Goal: Check status: Check status

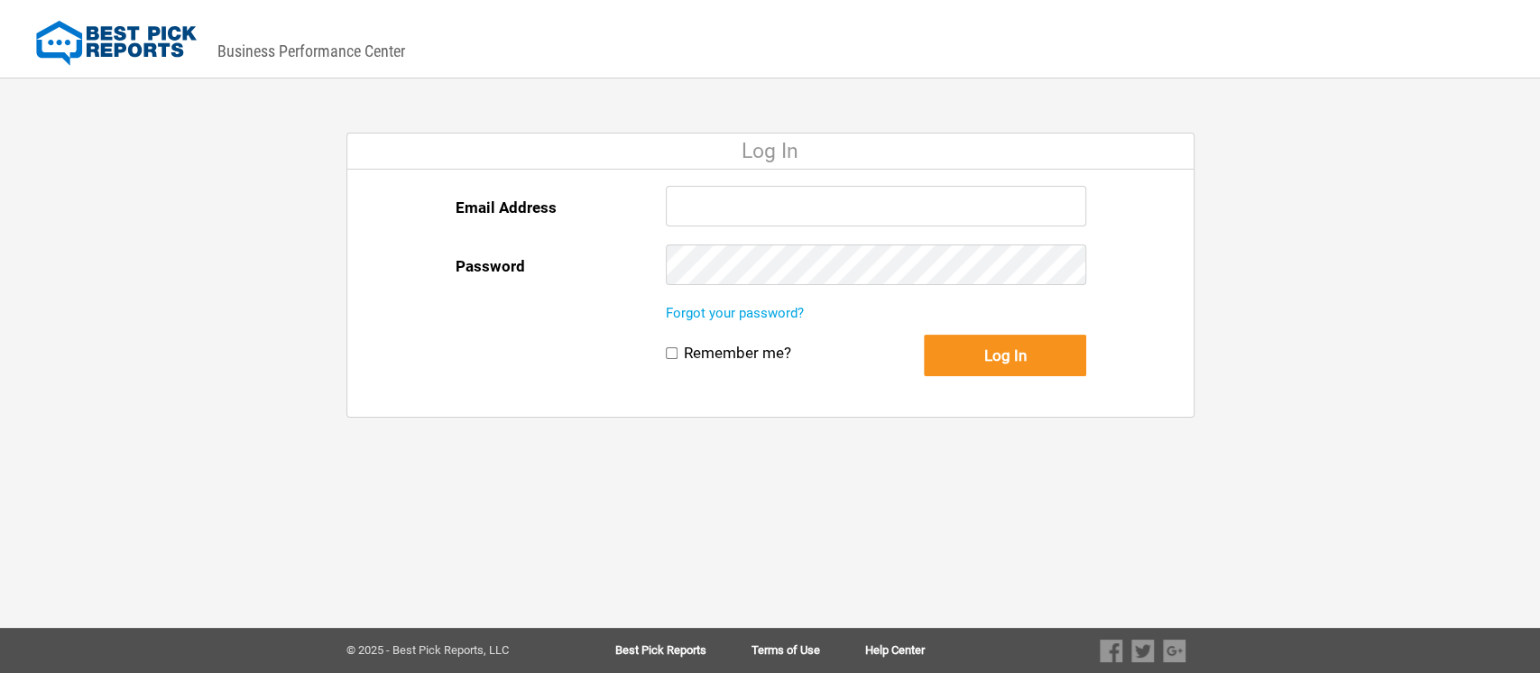
type input "[EMAIL_ADDRESS][DOMAIN_NAME]"
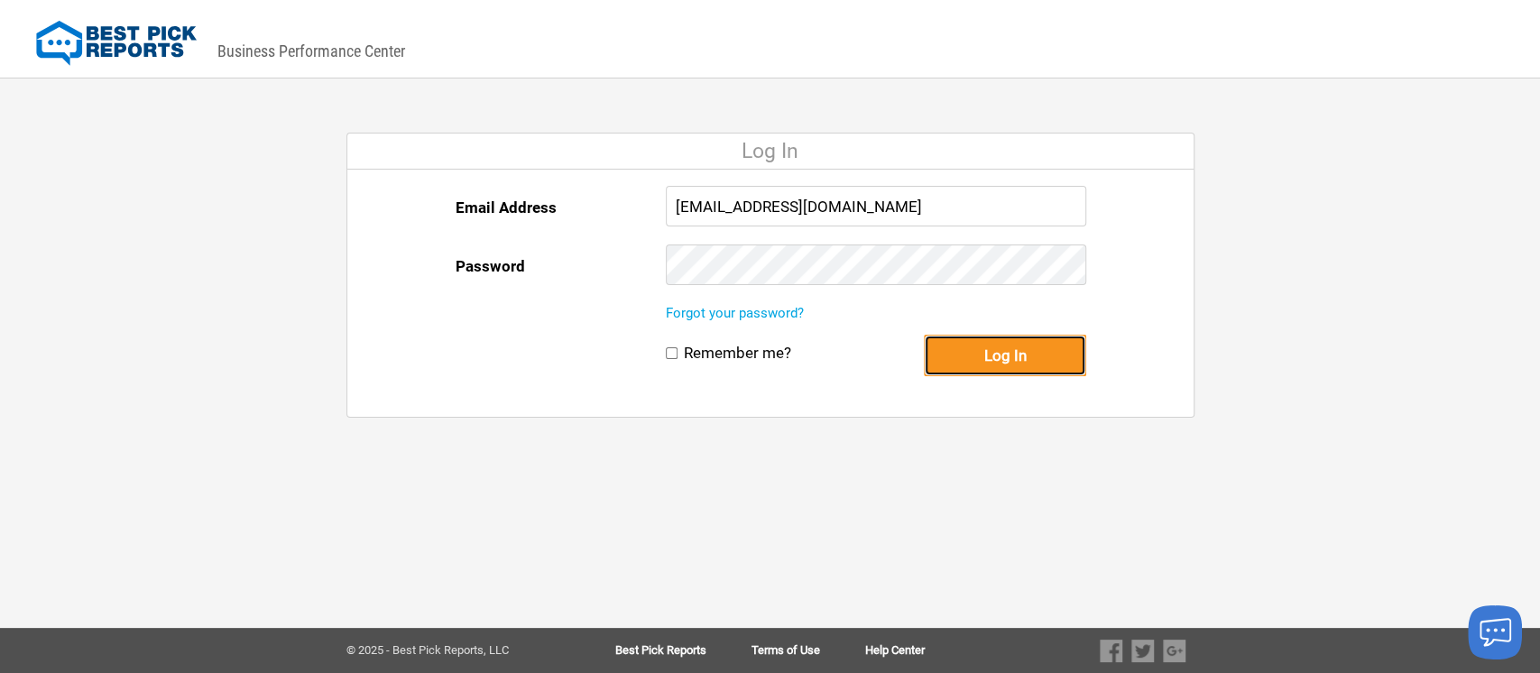
click at [1015, 360] on button "Log In" at bounding box center [1005, 355] width 162 height 41
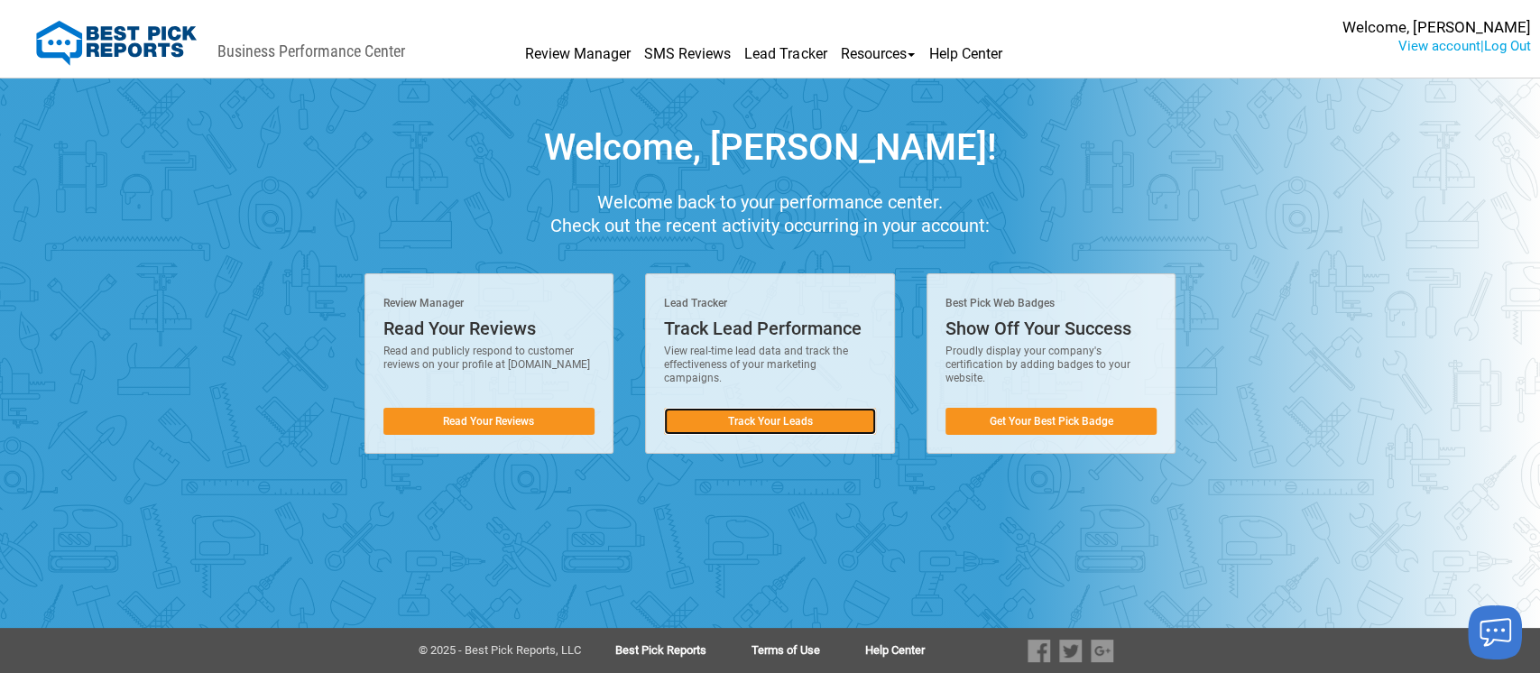
click at [755, 415] on link "Track Your Leads" at bounding box center [770, 421] width 212 height 27
click at [782, 419] on link "Track Your Leads" at bounding box center [770, 421] width 212 height 27
drag, startPoint x: 793, startPoint y: 413, endPoint x: 723, endPoint y: 419, distance: 69.7
click at [723, 419] on link "Track Your Leads" at bounding box center [770, 421] width 212 height 27
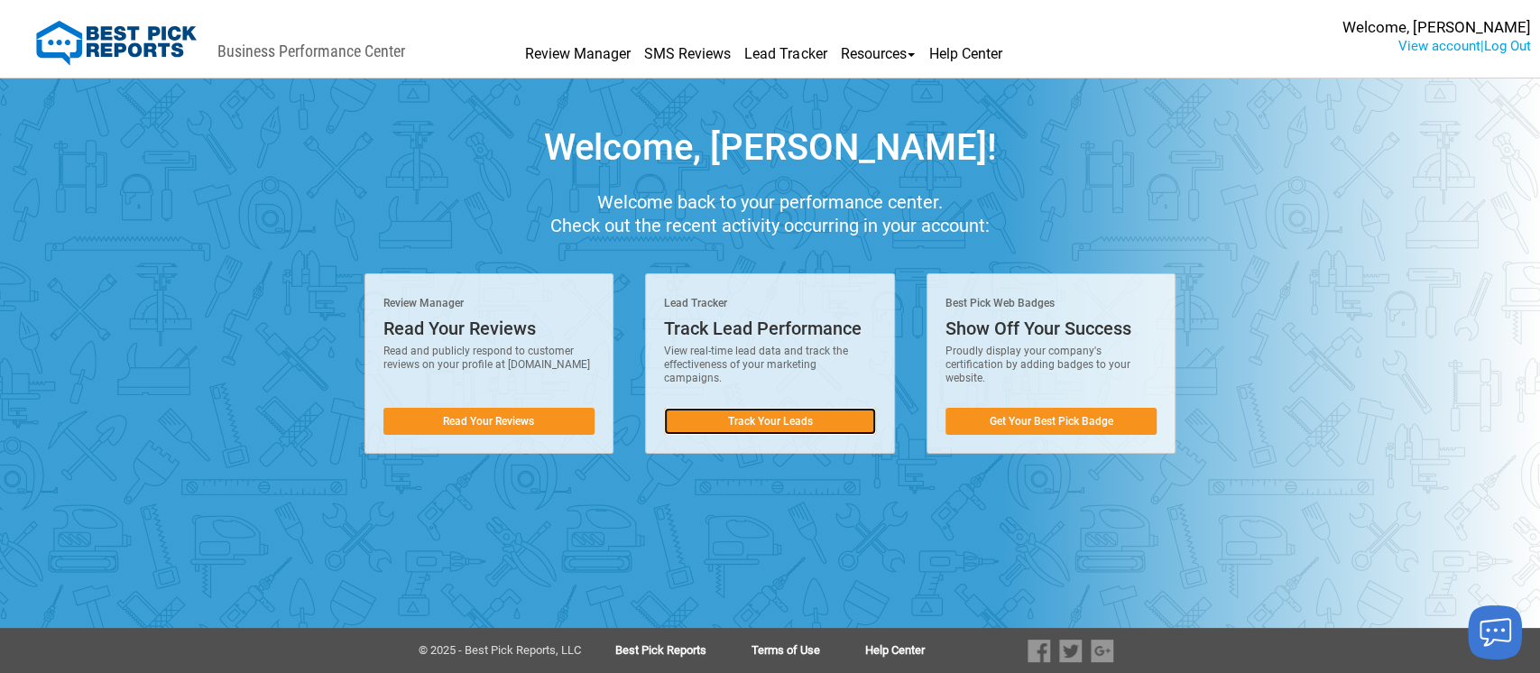
click at [723, 419] on link "Track Your Leads" at bounding box center [770, 421] width 212 height 27
click at [724, 419] on link "Track Your Leads" at bounding box center [770, 421] width 212 height 27
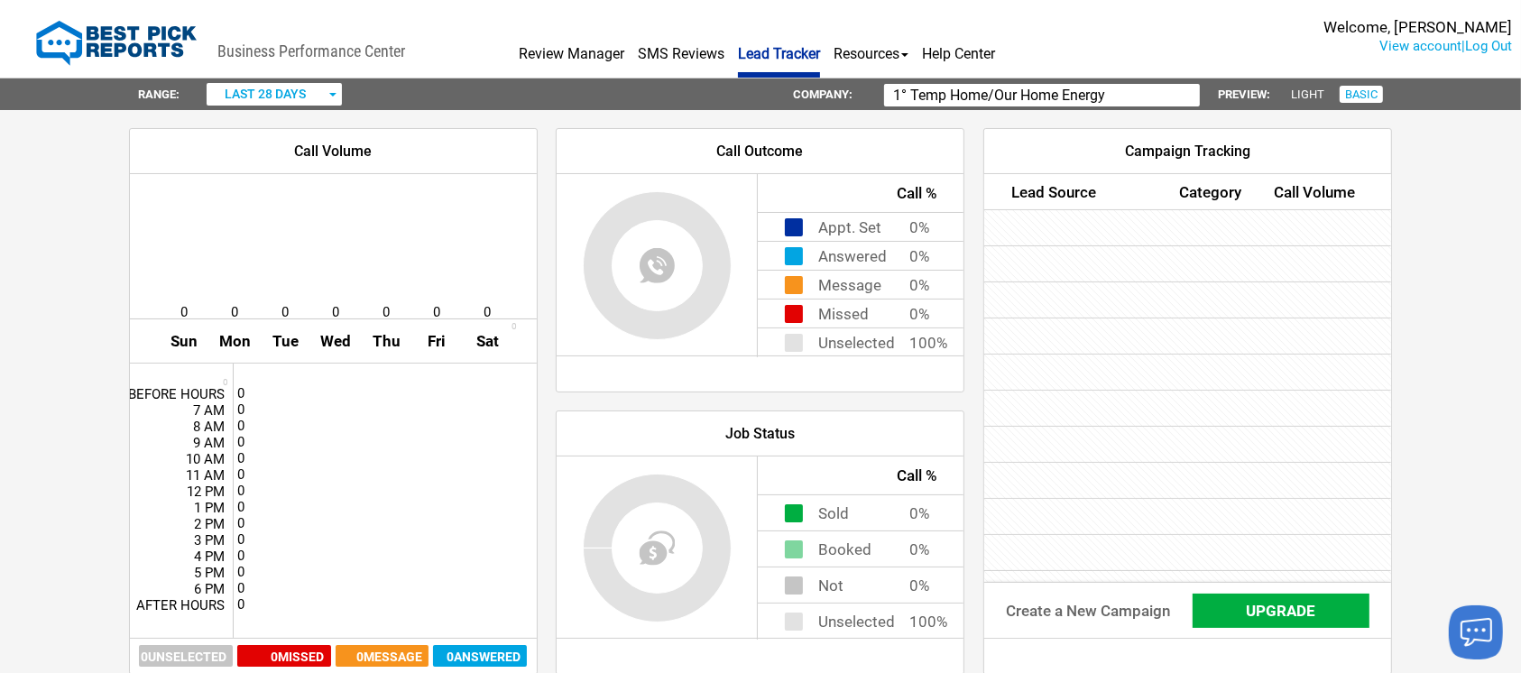
click at [1160, 95] on input "1° Temp Home/Our Home Energy" at bounding box center [1042, 95] width 316 height 23
type input "1"
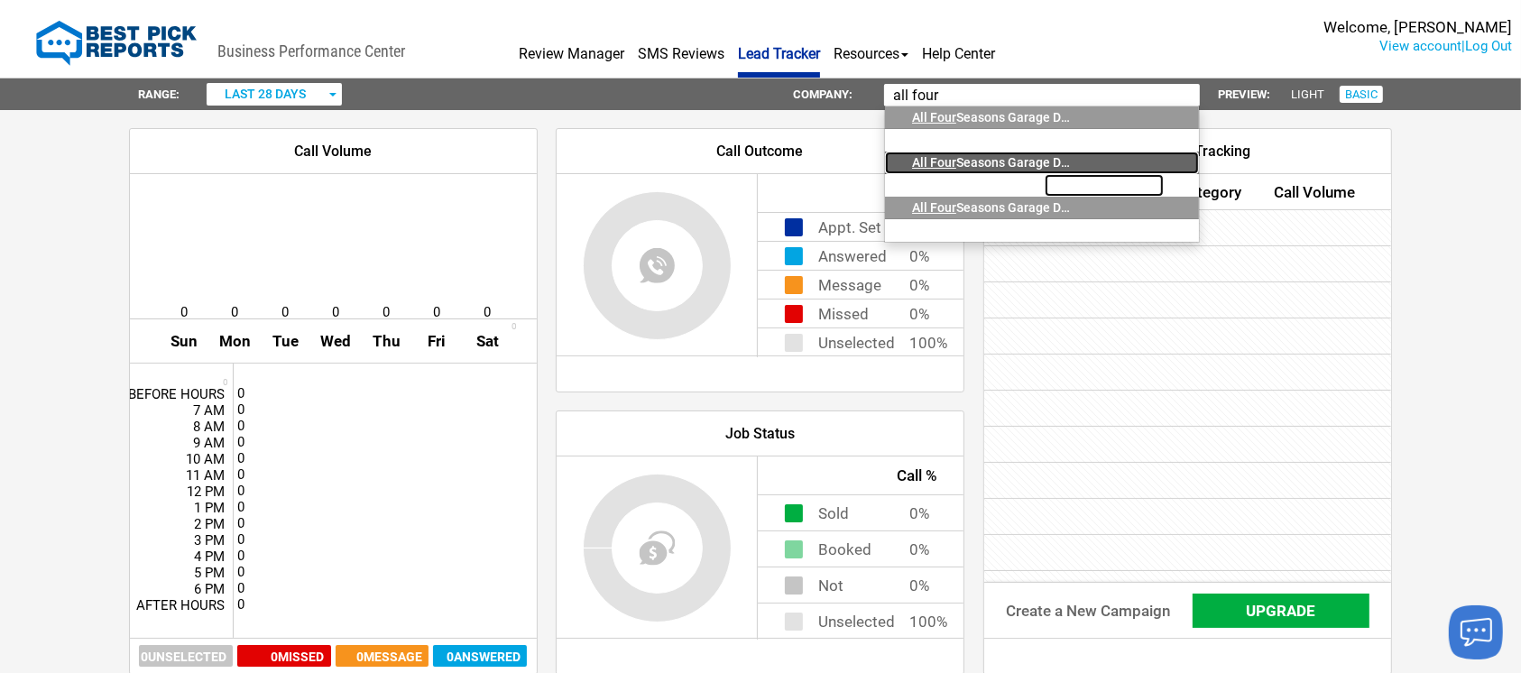
click at [1015, 152] on div "All Four Seasons Garage Doors, Inc." at bounding box center [991, 163] width 158 height 23
type input "All Four Seasons Garage Doors, Inc."
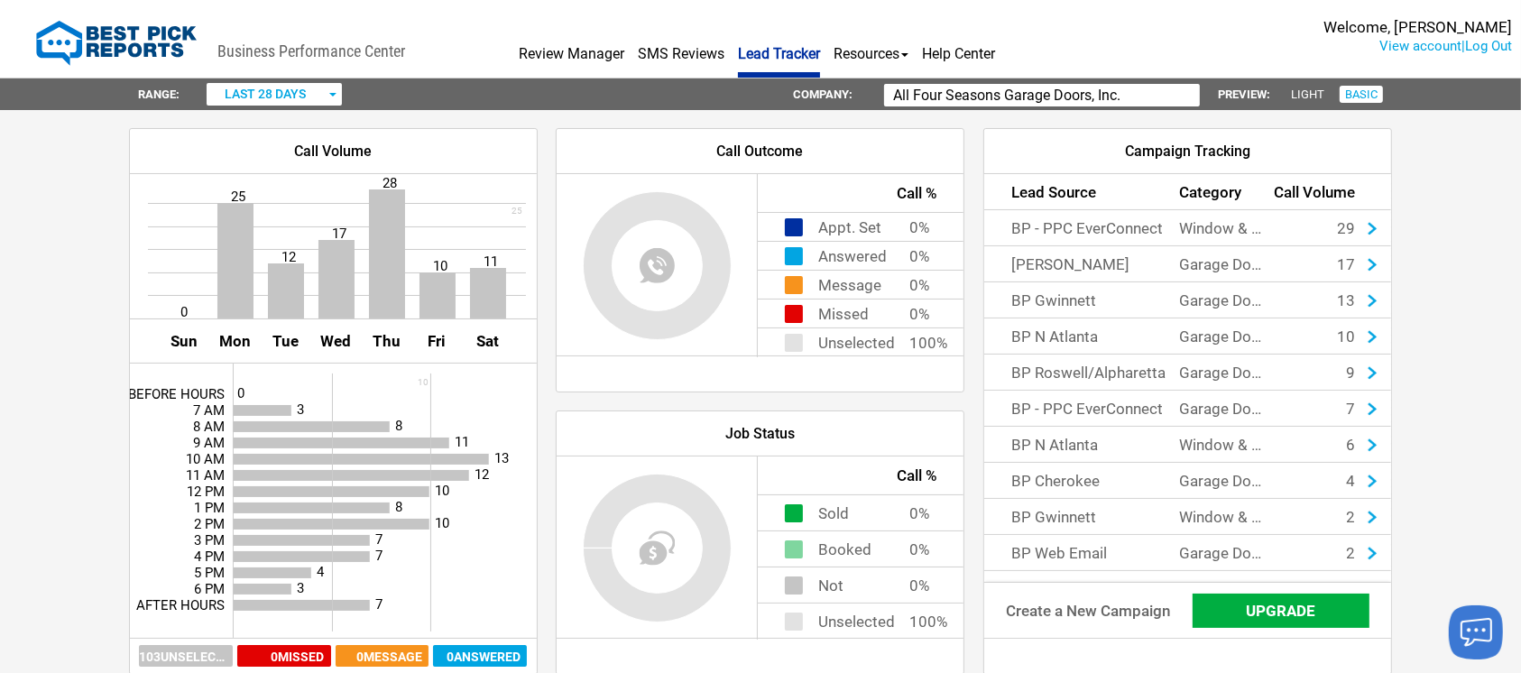
click at [329, 93] on span "button" at bounding box center [332, 95] width 7 height 4
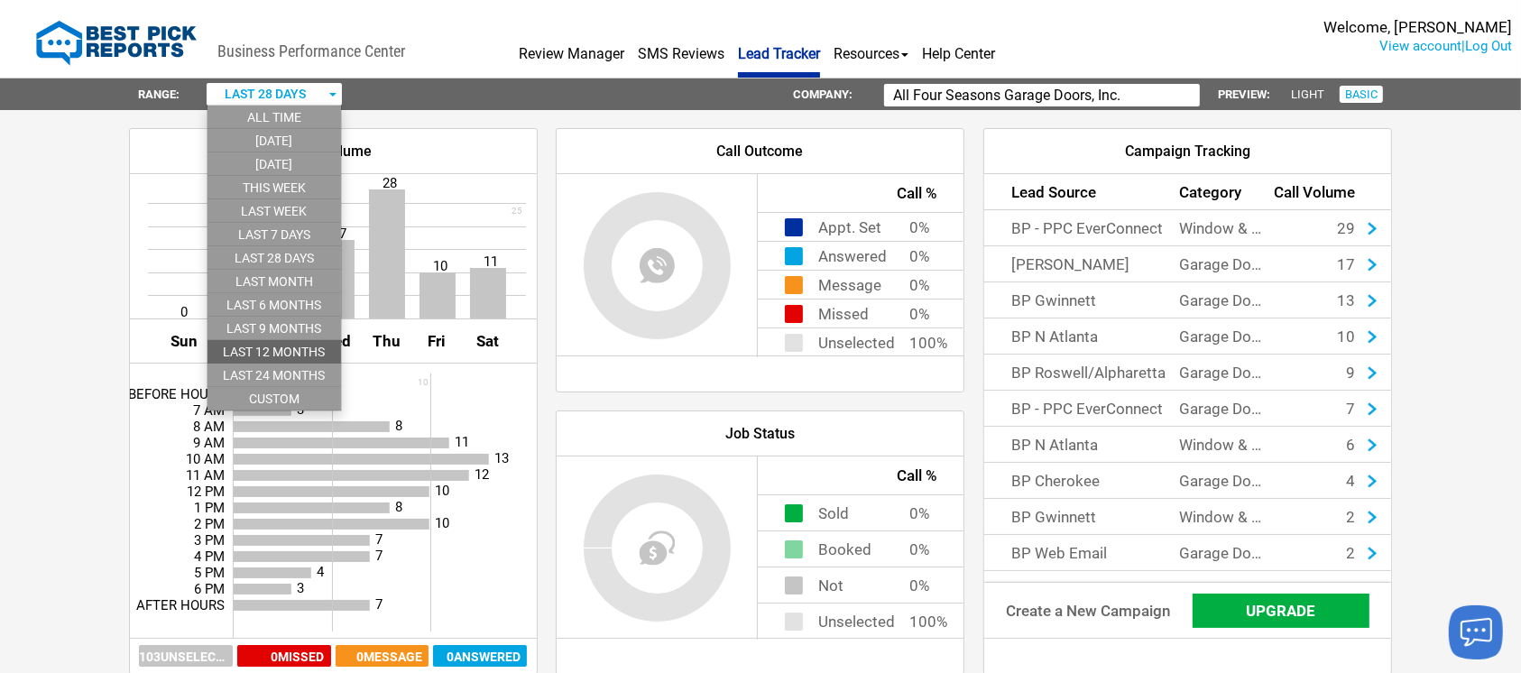
click at [312, 343] on li "last 12 months" at bounding box center [273, 351] width 133 height 23
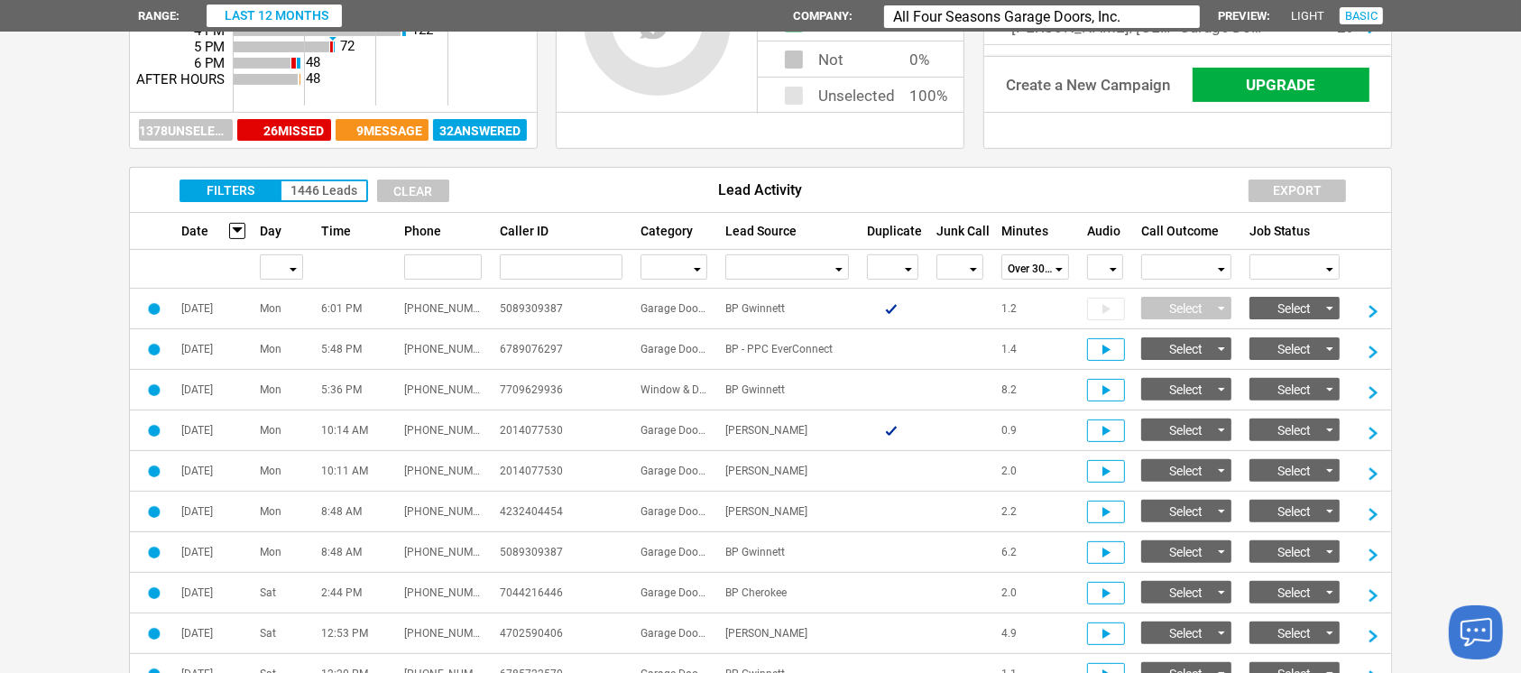
scroll to position [483, 0]
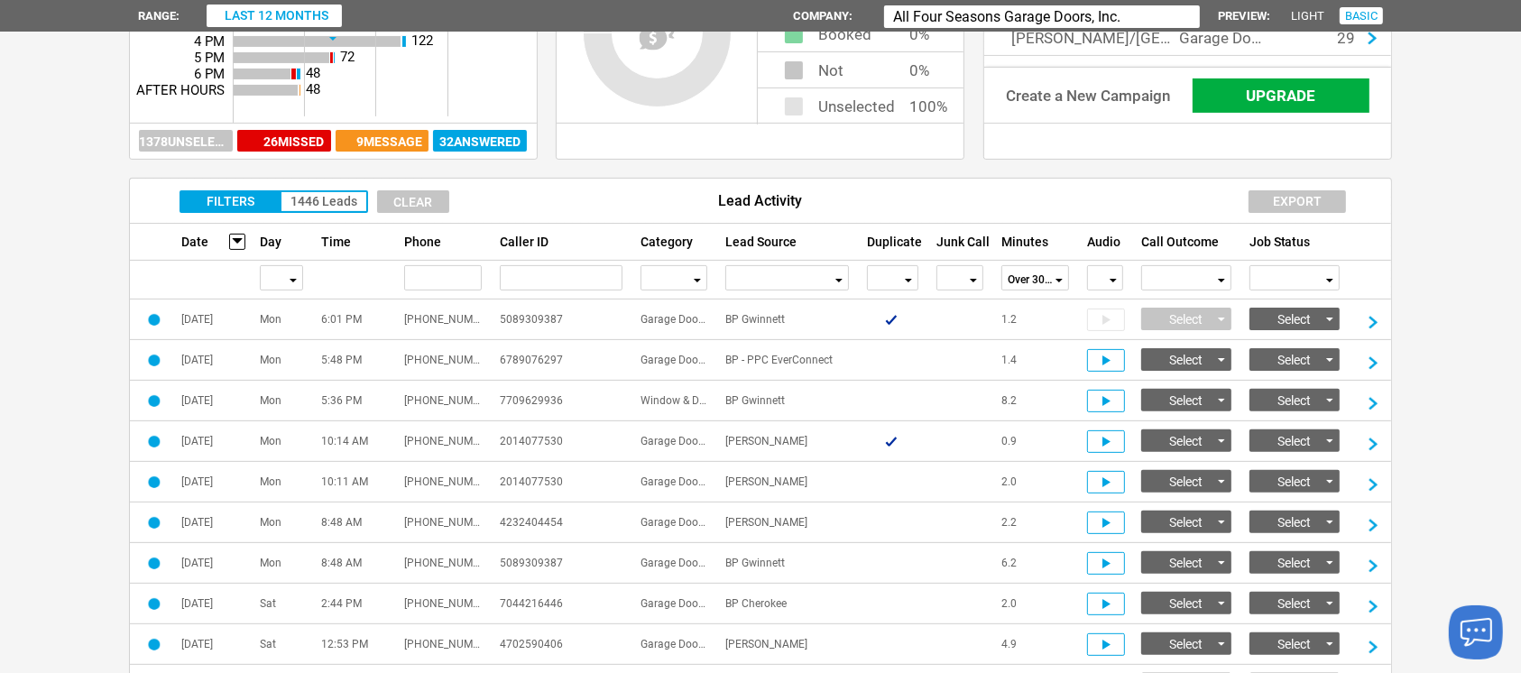
click at [908, 276] on div "button" at bounding box center [907, 279] width 9 height 25
click at [901, 339] on li "No" at bounding box center [893, 346] width 50 height 23
click at [972, 280] on span "button" at bounding box center [973, 281] width 7 height 4
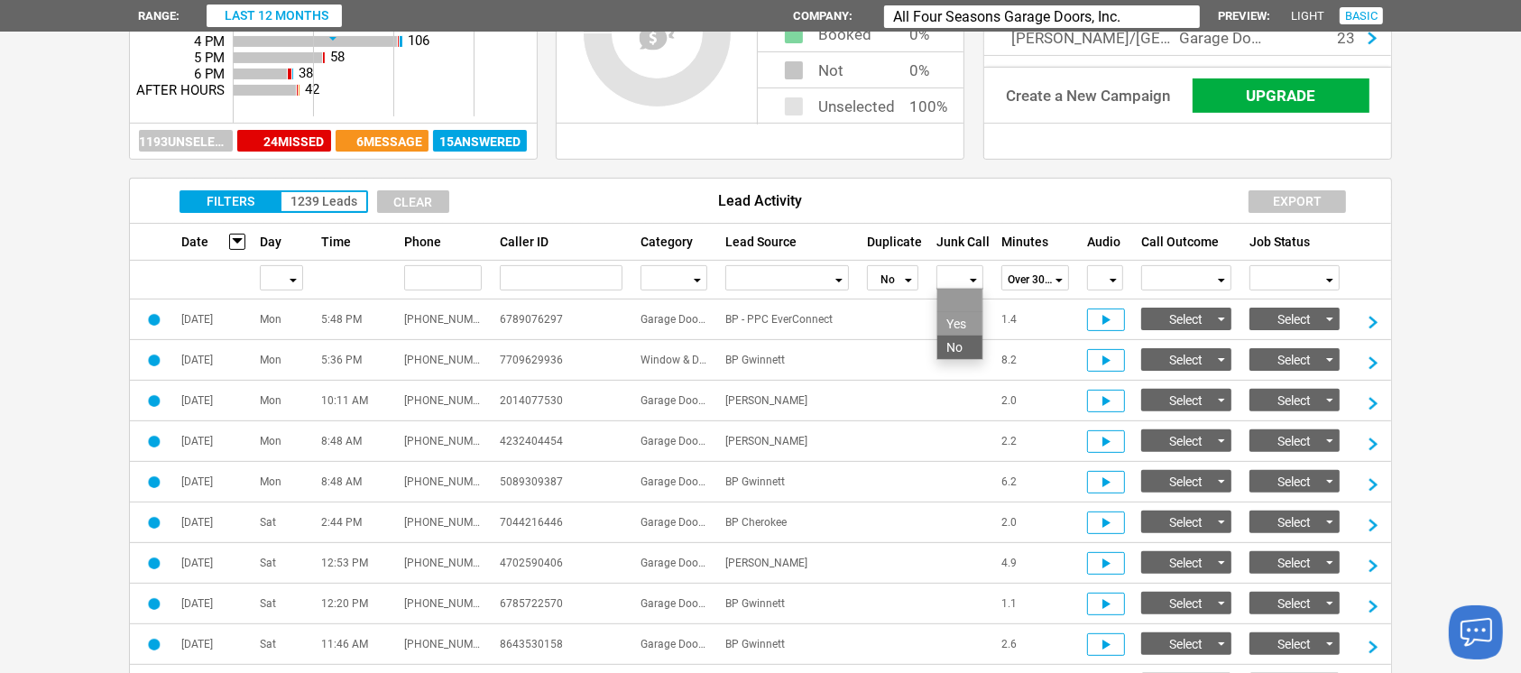
click at [961, 343] on li "No" at bounding box center [959, 346] width 45 height 23
click at [1057, 280] on span "button" at bounding box center [1058, 281] width 7 height 4
click at [1058, 321] on li "Over 30sec" at bounding box center [1035, 323] width 66 height 23
